Goal: Information Seeking & Learning: Learn about a topic

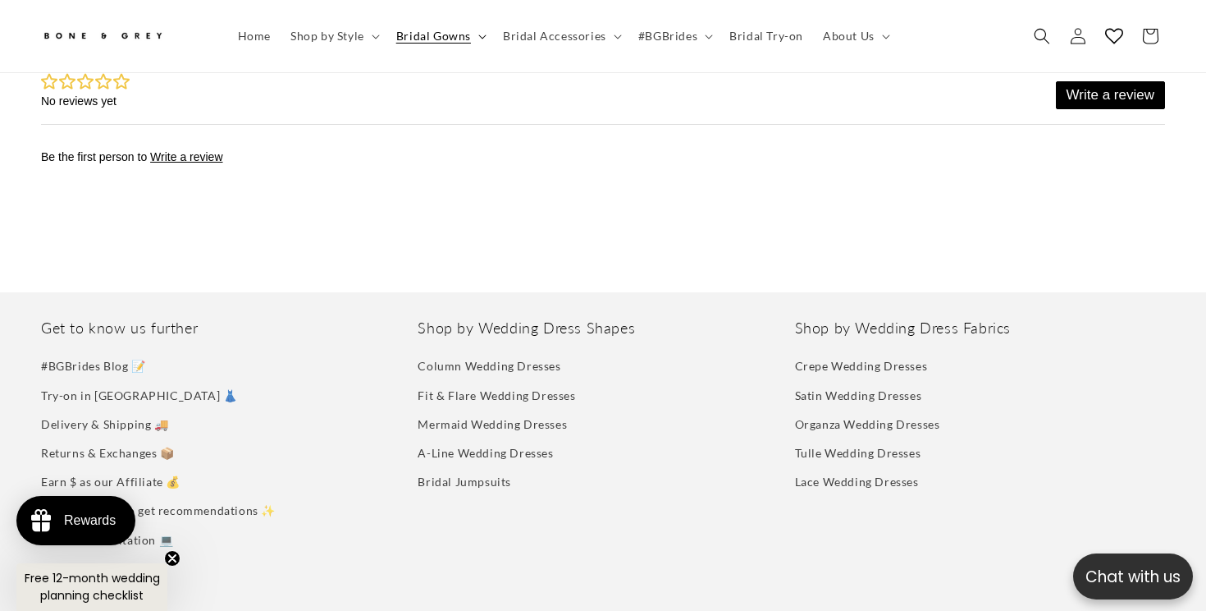
click at [478, 34] on icon at bounding box center [482, 36] width 8 height 5
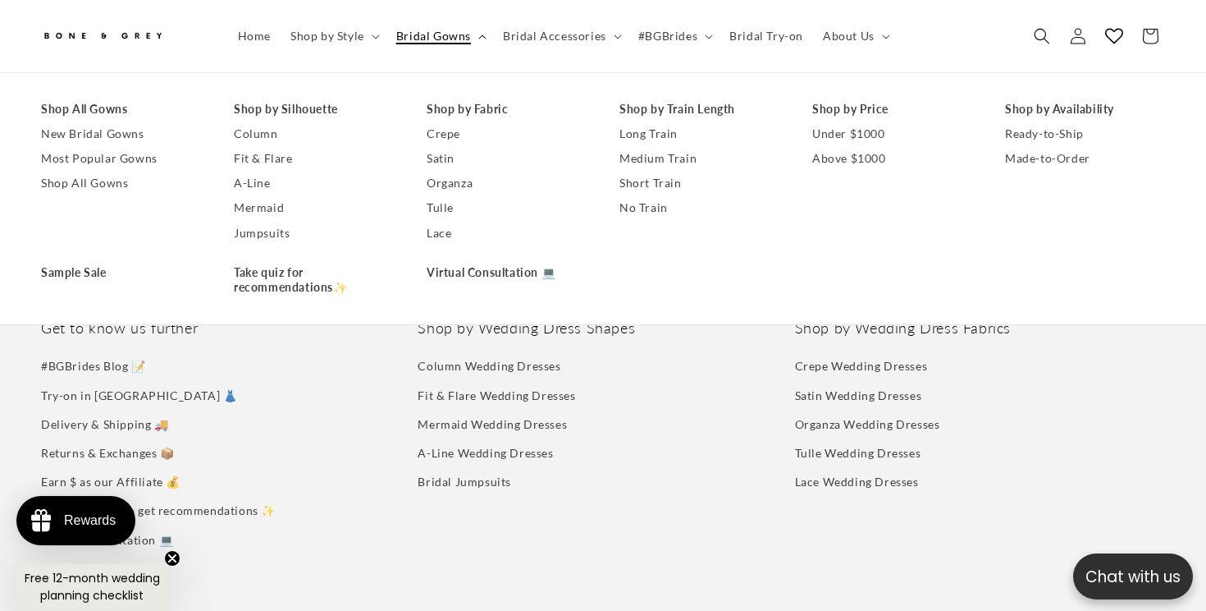
scroll to position [0, 409]
click at [651, 163] on link "Medium Train" at bounding box center [700, 158] width 160 height 25
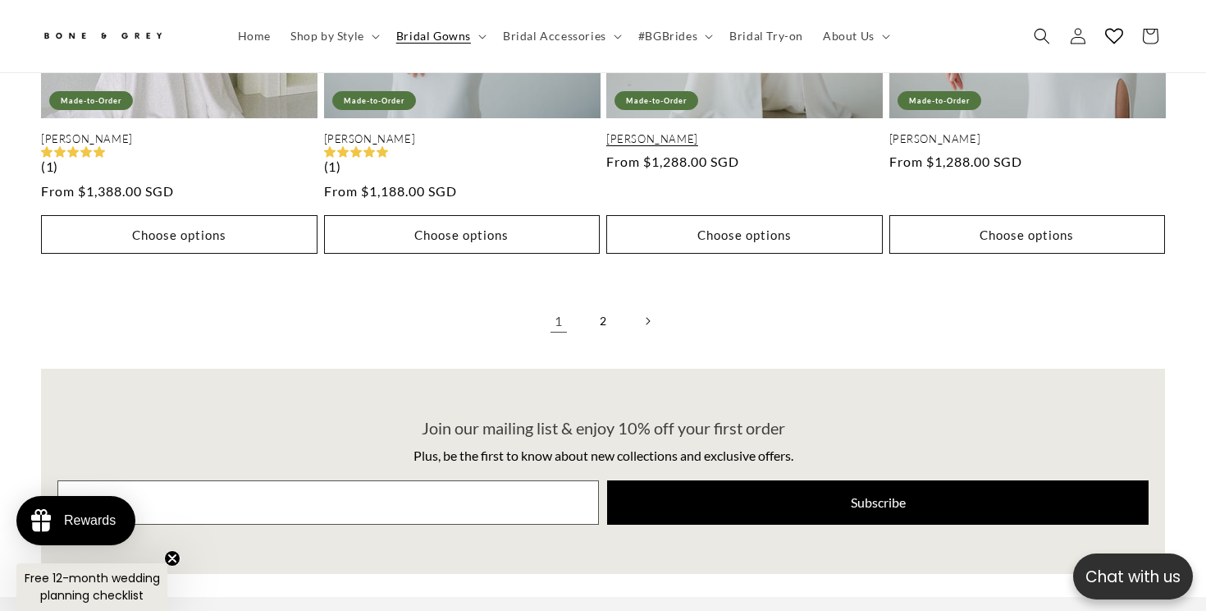
scroll to position [3646, 0]
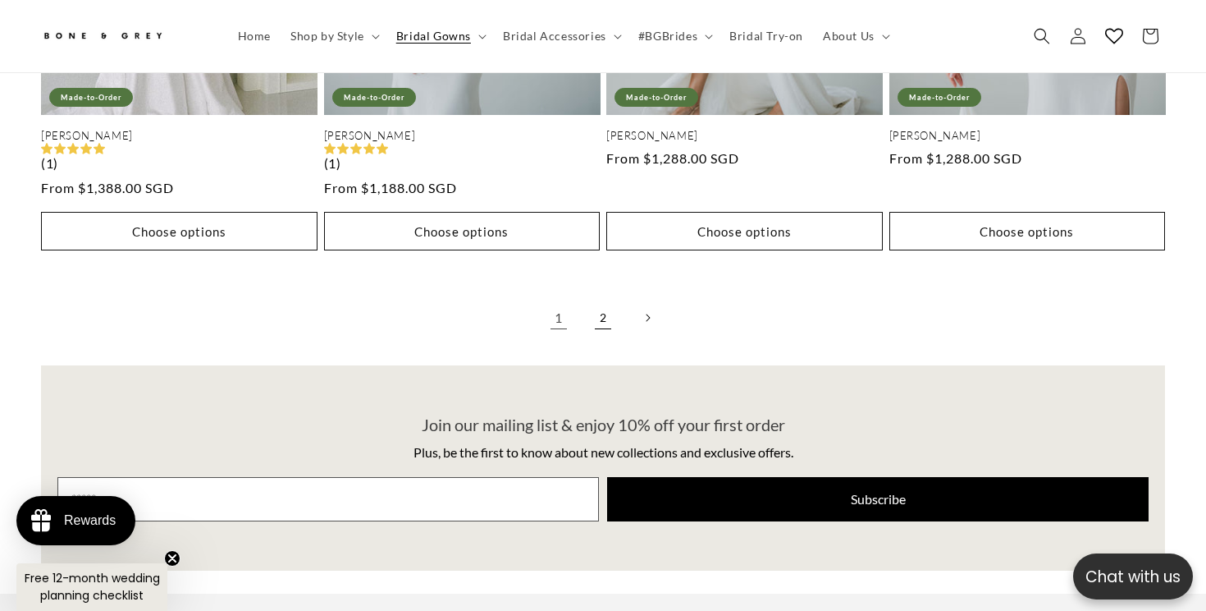
click at [604, 300] on link "2" at bounding box center [603, 318] width 36 height 36
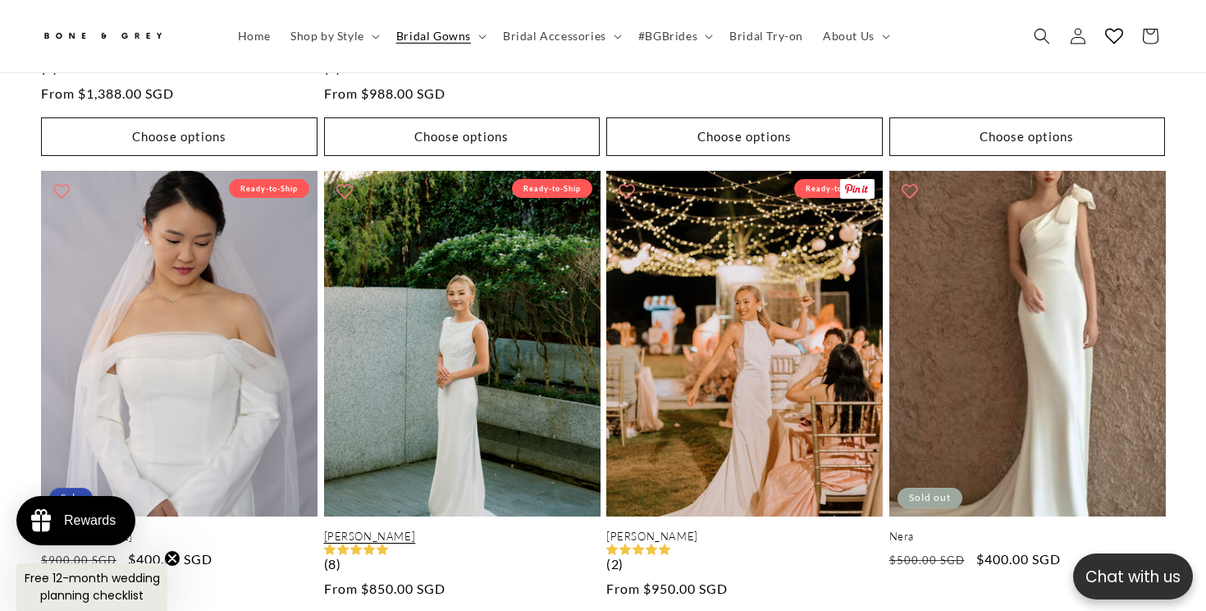
scroll to position [0, 409]
click at [519, 529] on link "Julia" at bounding box center [462, 536] width 277 height 14
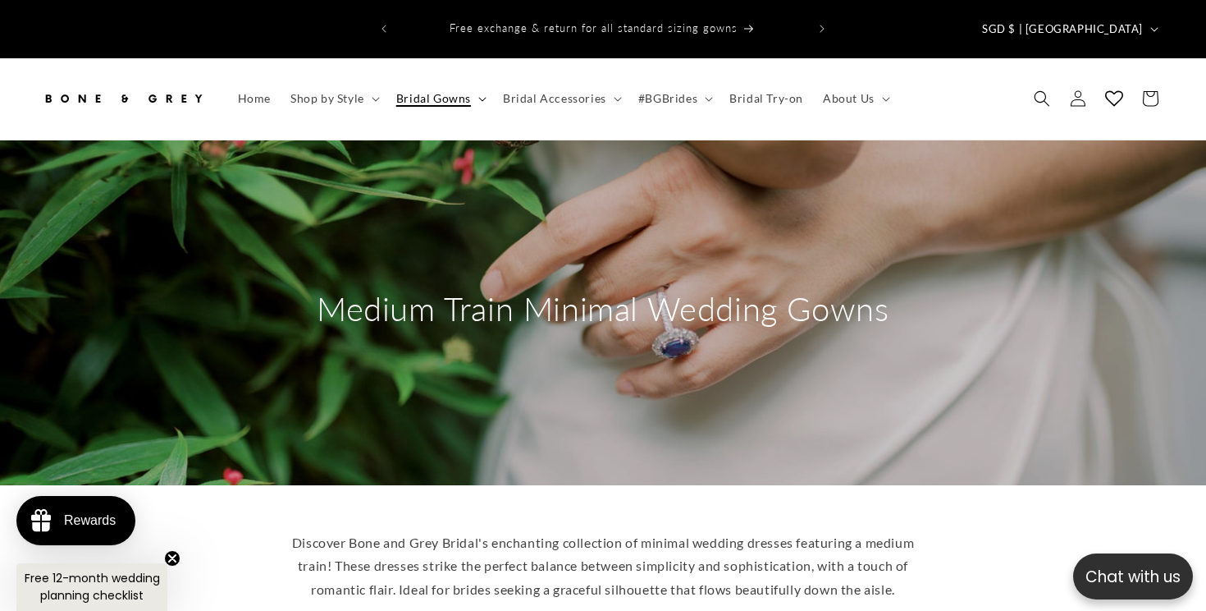
scroll to position [0, 0]
click at [481, 97] on icon at bounding box center [482, 99] width 8 height 5
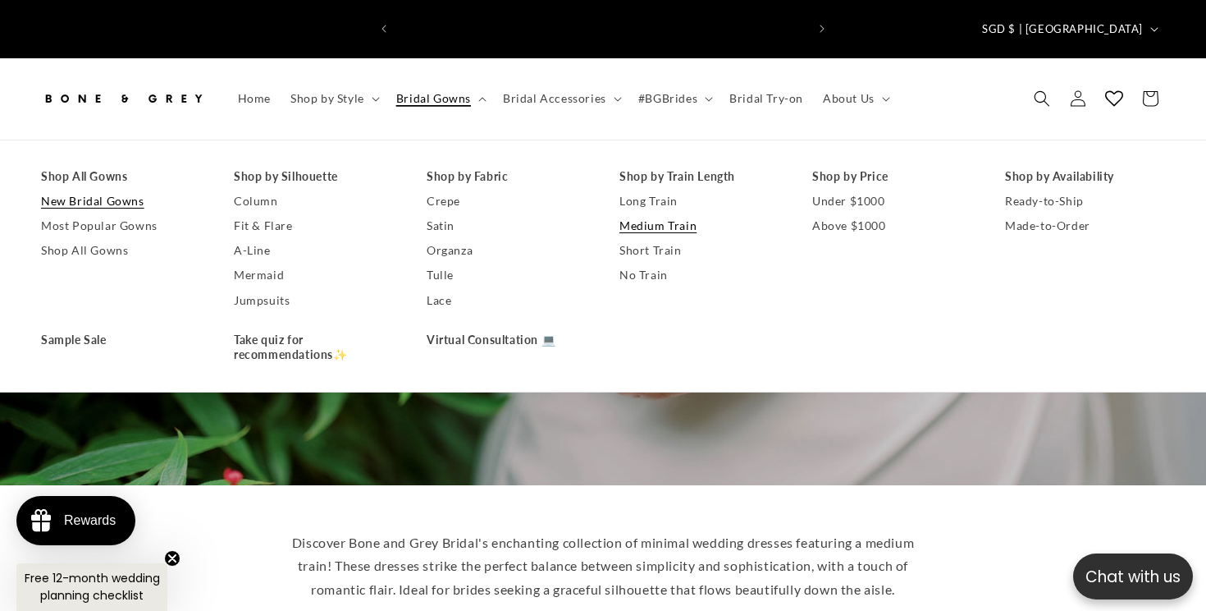
scroll to position [0, 817]
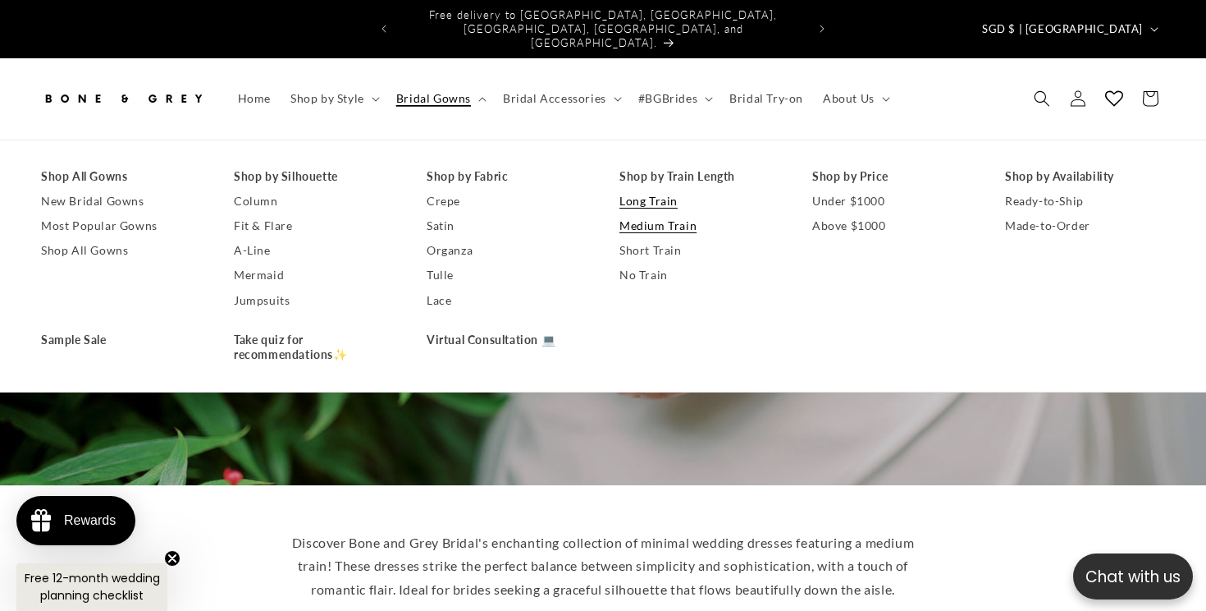
click at [653, 189] on link "Long Train" at bounding box center [700, 201] width 160 height 25
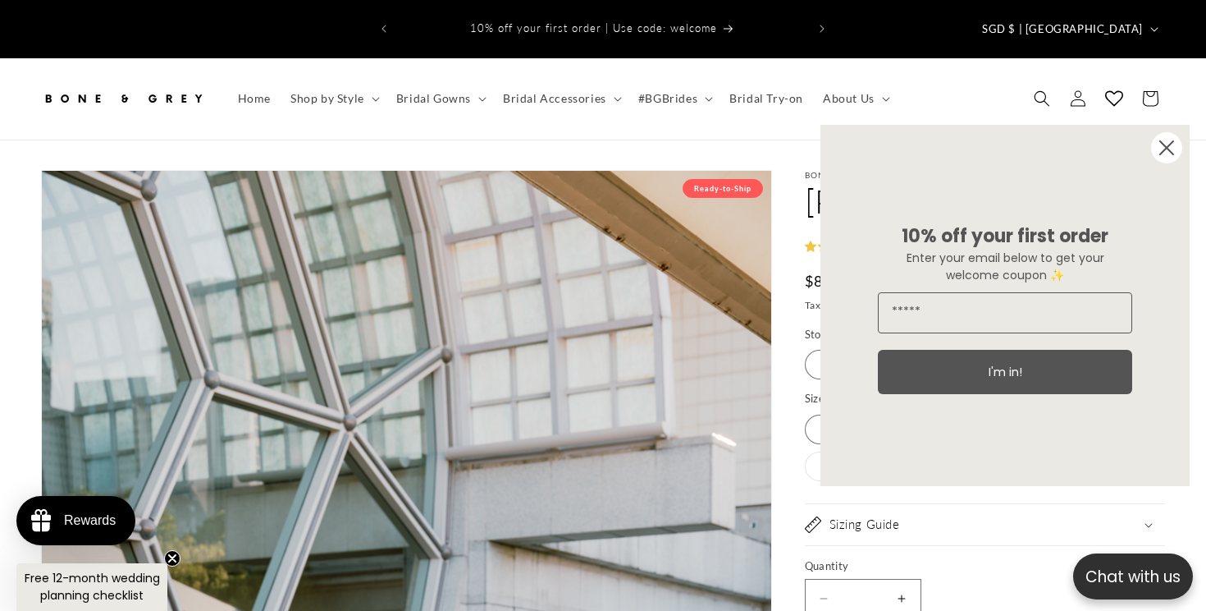
click at [1169, 150] on icon "Close dialog" at bounding box center [1166, 147] width 13 height 13
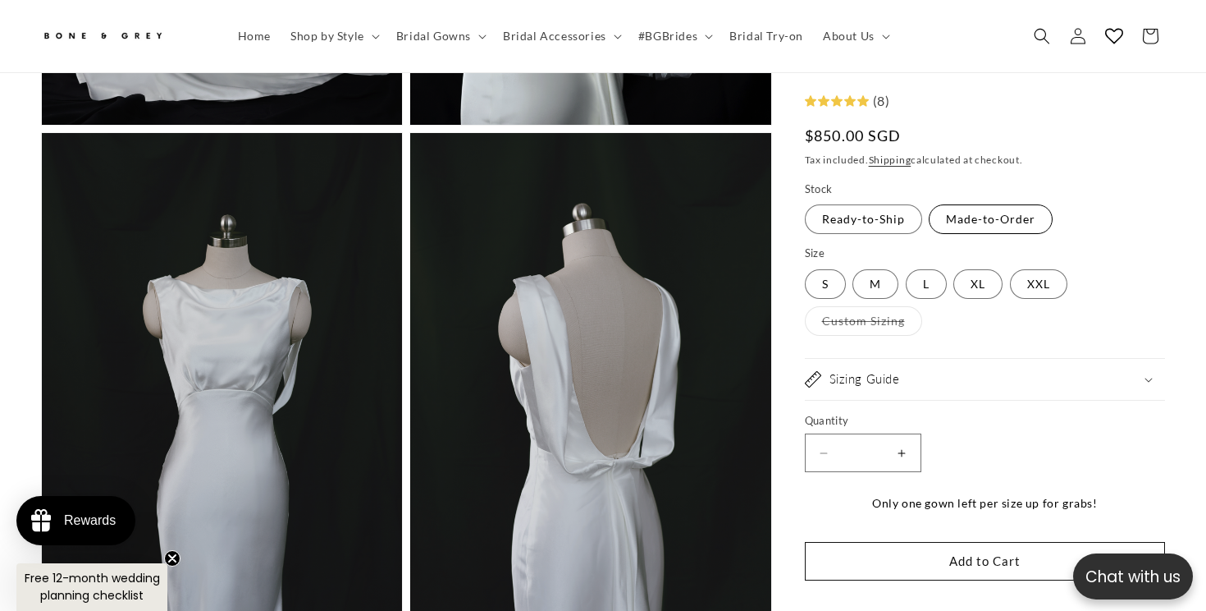
click at [998, 224] on label "Made-to-Order Variant sold out or unavailable" at bounding box center [991, 220] width 124 height 30
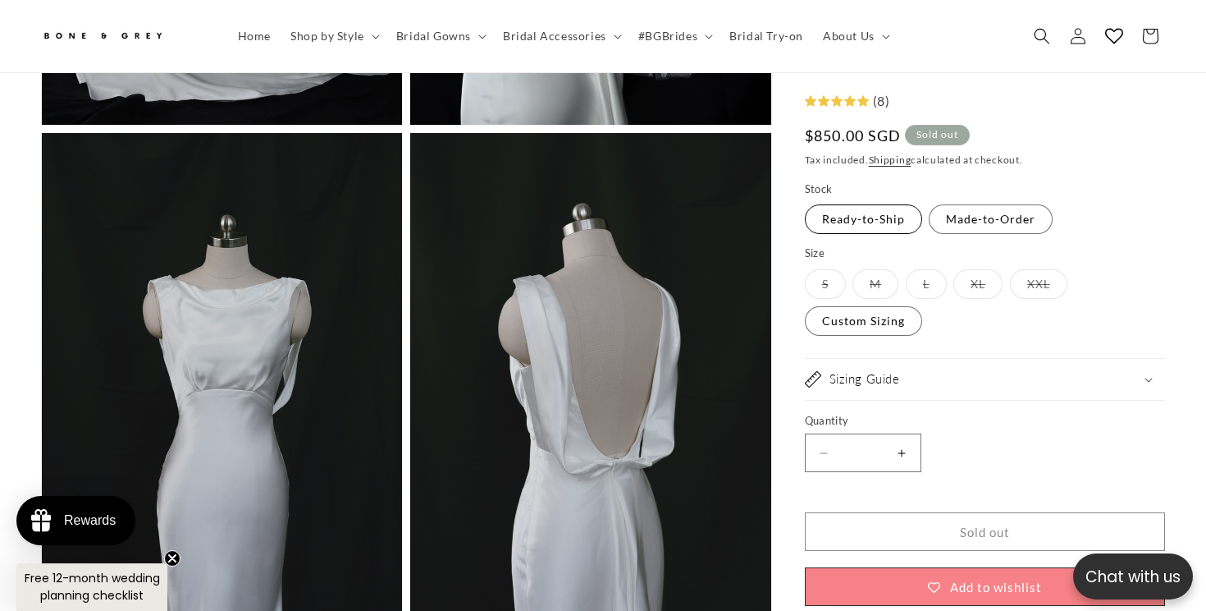
click at [887, 217] on label "Ready-to-Ship Variant sold out or unavailable" at bounding box center [863, 220] width 117 height 30
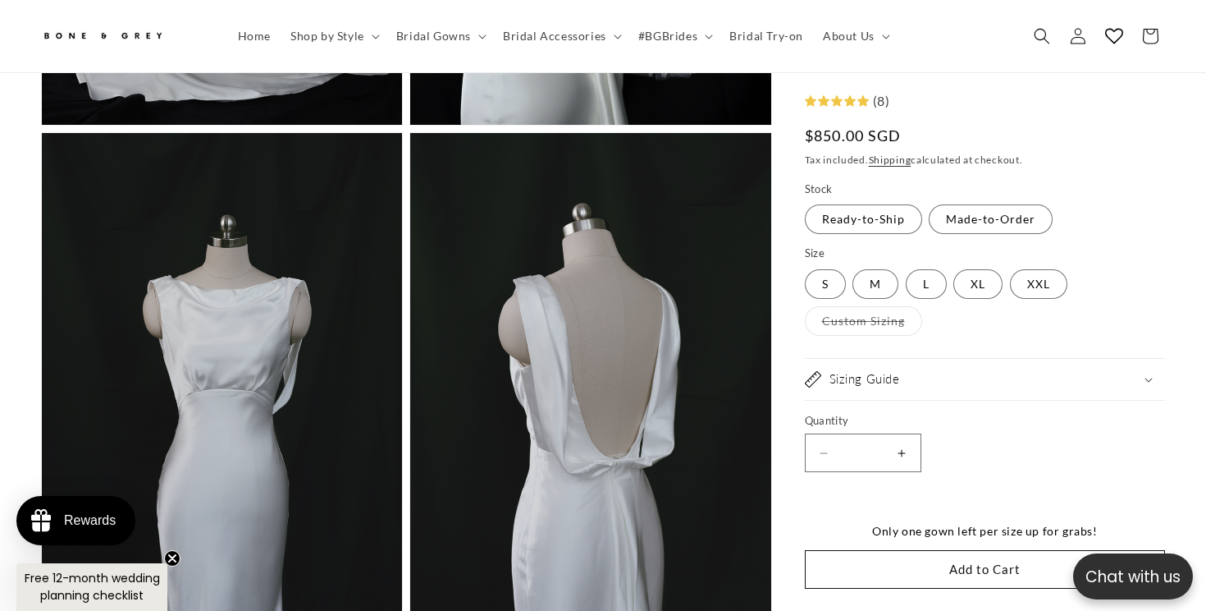
scroll to position [0, 817]
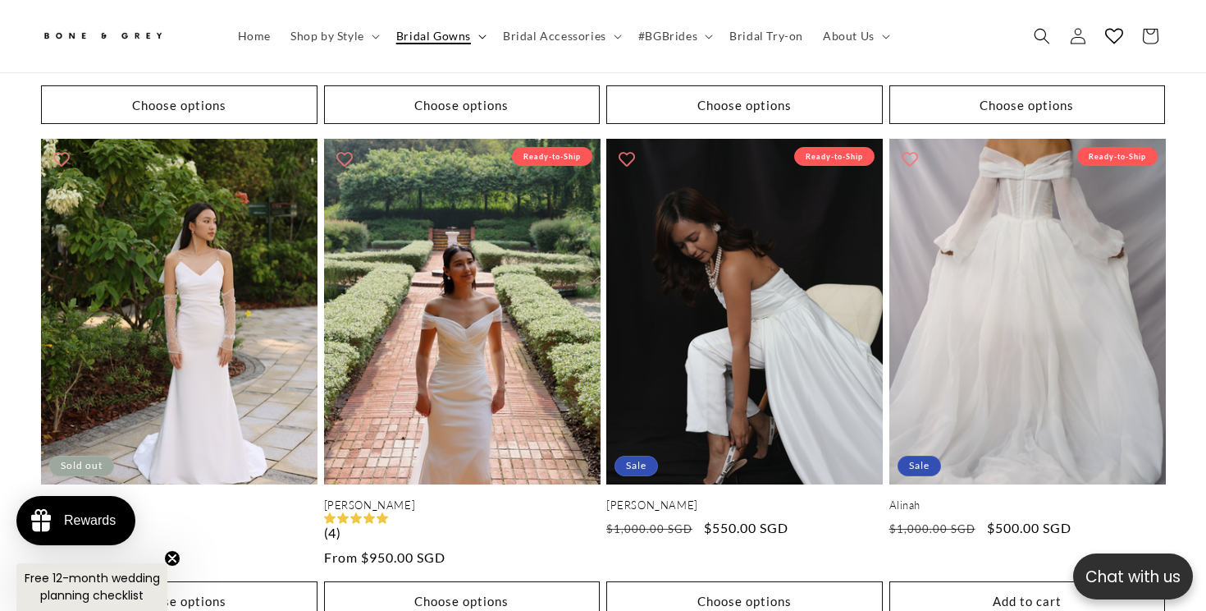
click at [485, 36] on summary "Bridal Gowns" at bounding box center [440, 36] width 107 height 34
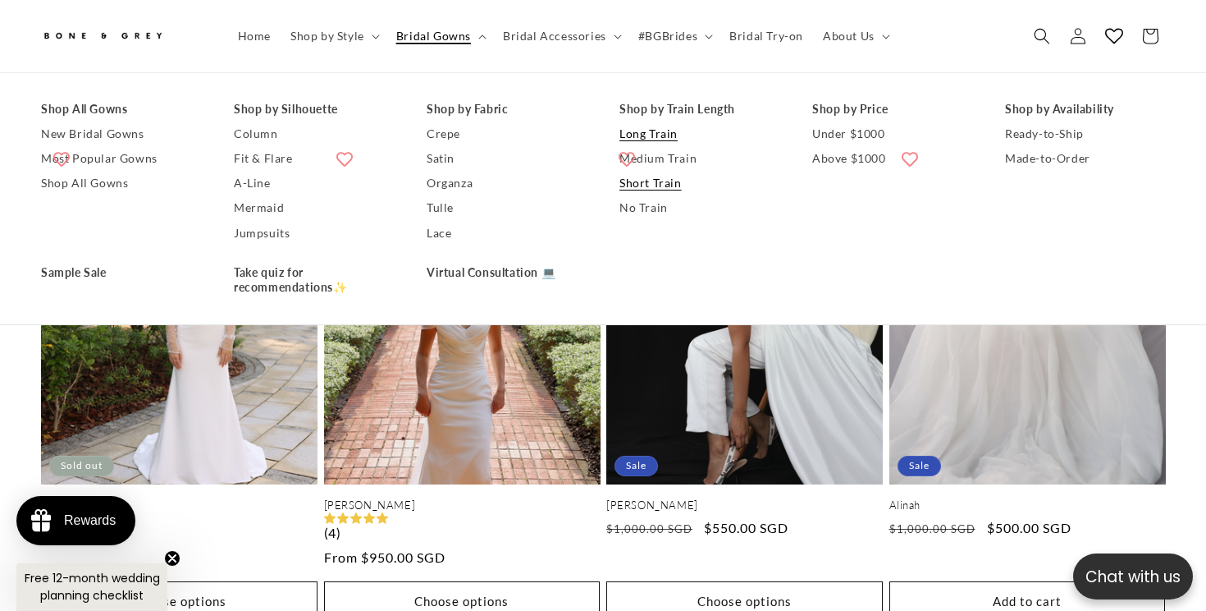
click at [661, 181] on link "Short Train" at bounding box center [700, 184] width 160 height 25
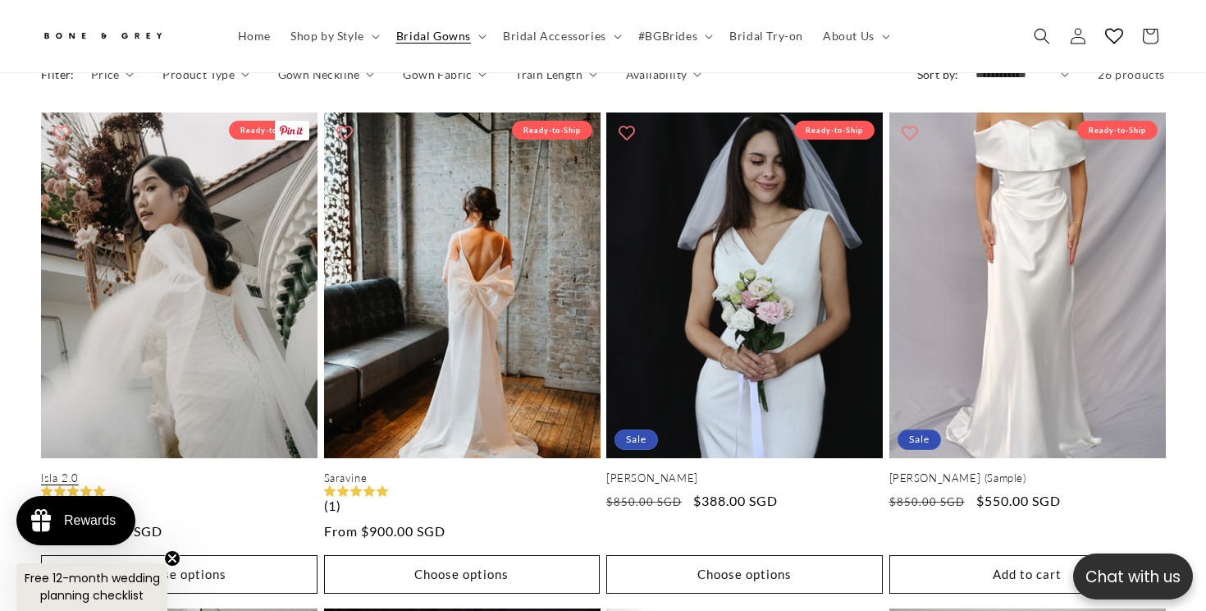
scroll to position [0, 409]
click at [225, 471] on link "Isla 2.0" at bounding box center [179, 478] width 277 height 14
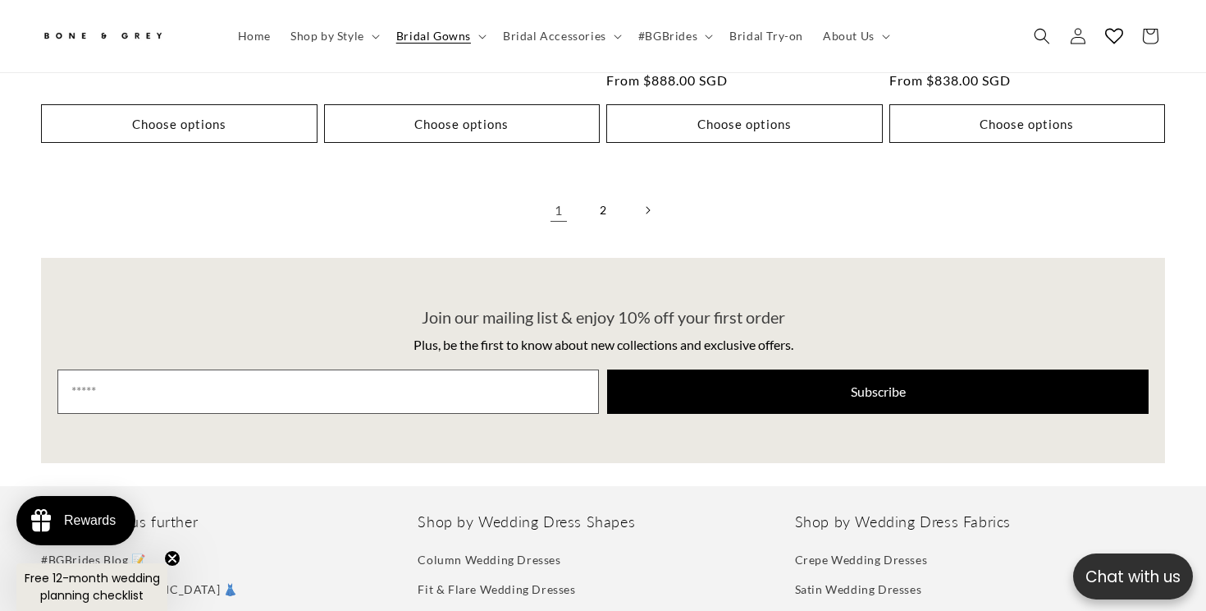
scroll to position [3755, 0]
click at [606, 191] on link "2" at bounding box center [603, 209] width 36 height 36
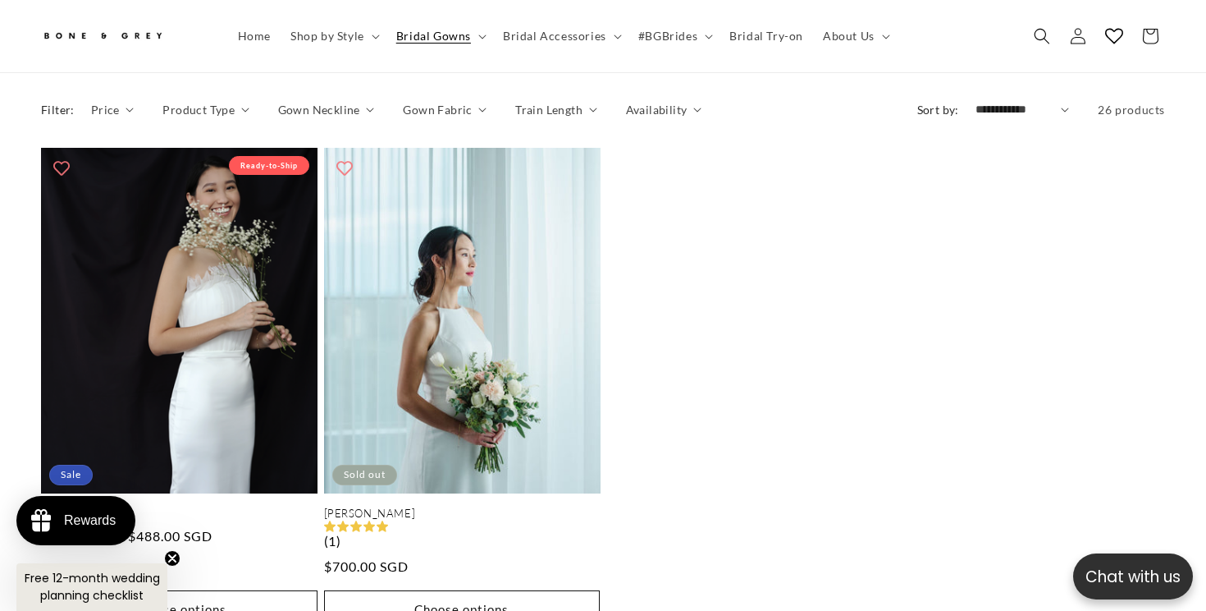
scroll to position [0, 817]
